Goal: Task Accomplishment & Management: Complete application form

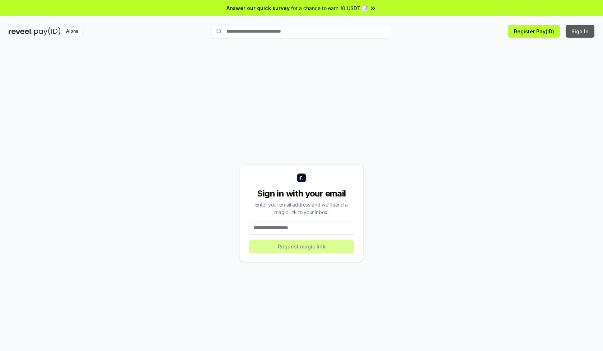
click at [580, 31] on button "Sign In" at bounding box center [579, 31] width 29 height 13
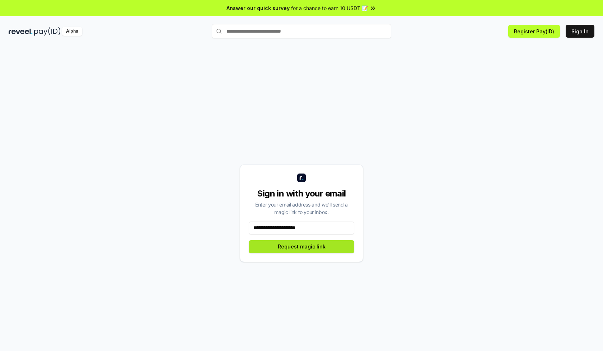
type input "**********"
click at [301, 246] on button "Request magic link" at bounding box center [301, 246] width 105 height 13
